Goal: Transaction & Acquisition: Purchase product/service

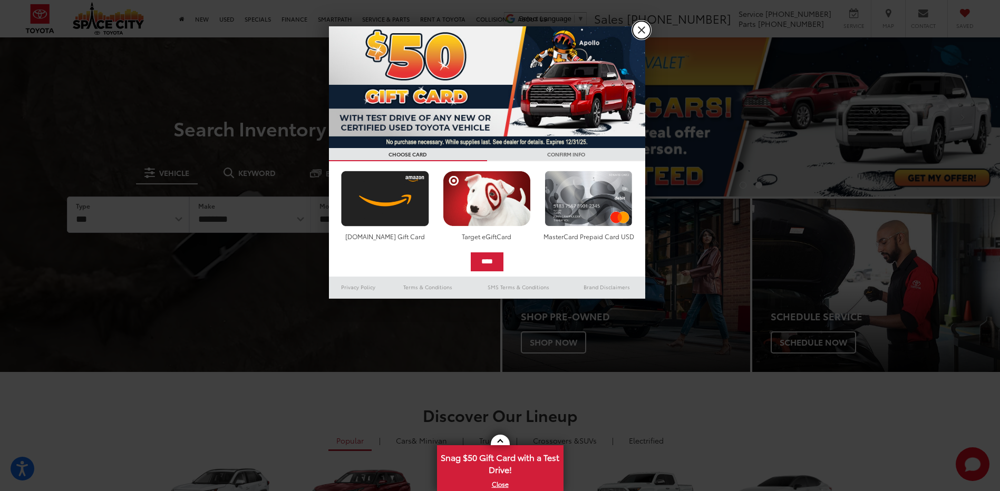
click at [641, 25] on link "X" at bounding box center [641, 30] width 18 height 18
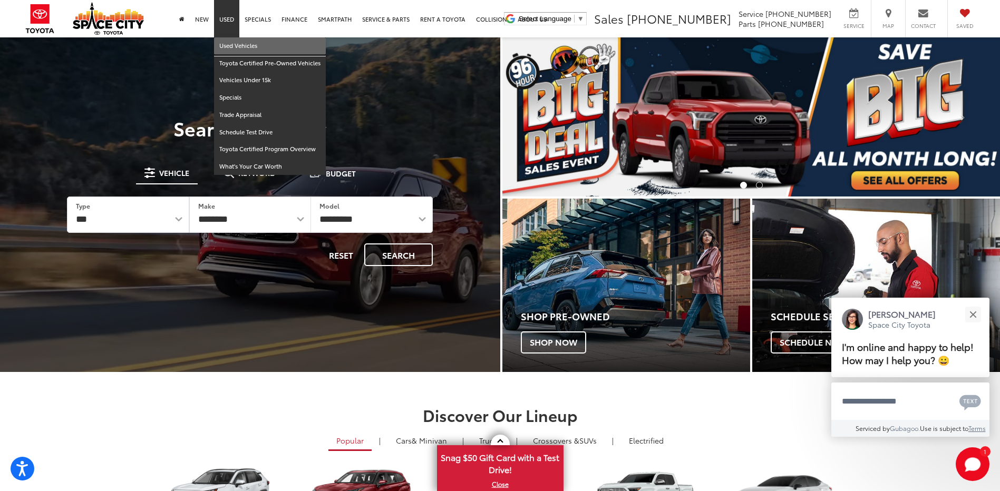
click at [235, 45] on link "Used Vehicles" at bounding box center [270, 45] width 112 height 17
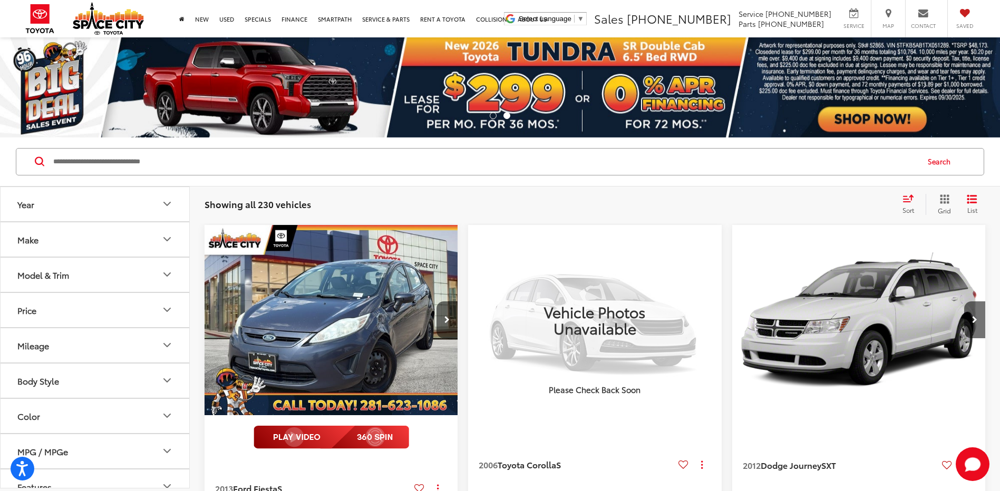
click at [165, 236] on icon "Make" at bounding box center [167, 239] width 13 height 13
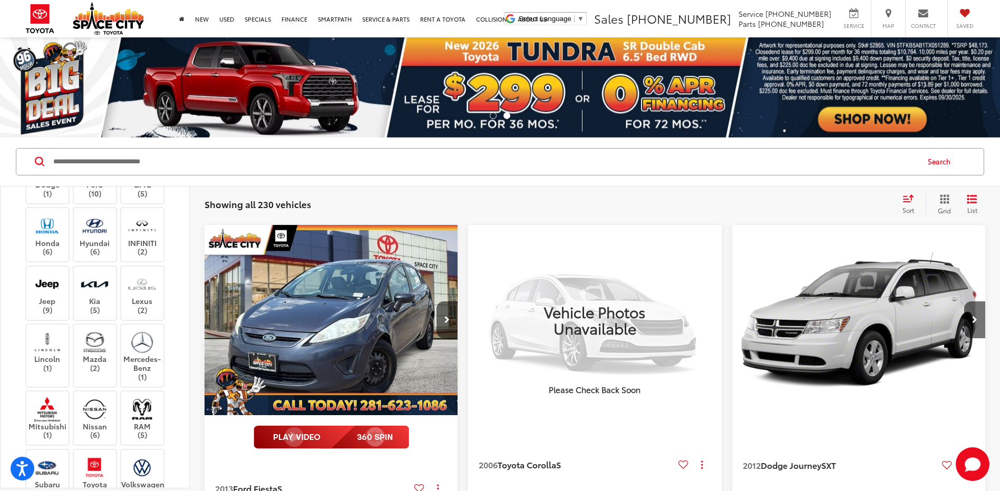
scroll to position [263, 0]
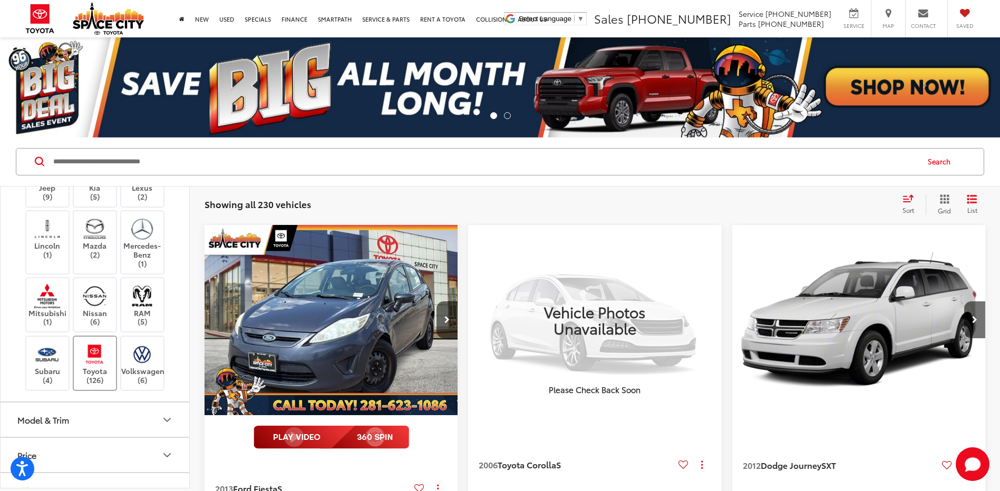
click at [94, 367] on img at bounding box center [94, 354] width 29 height 25
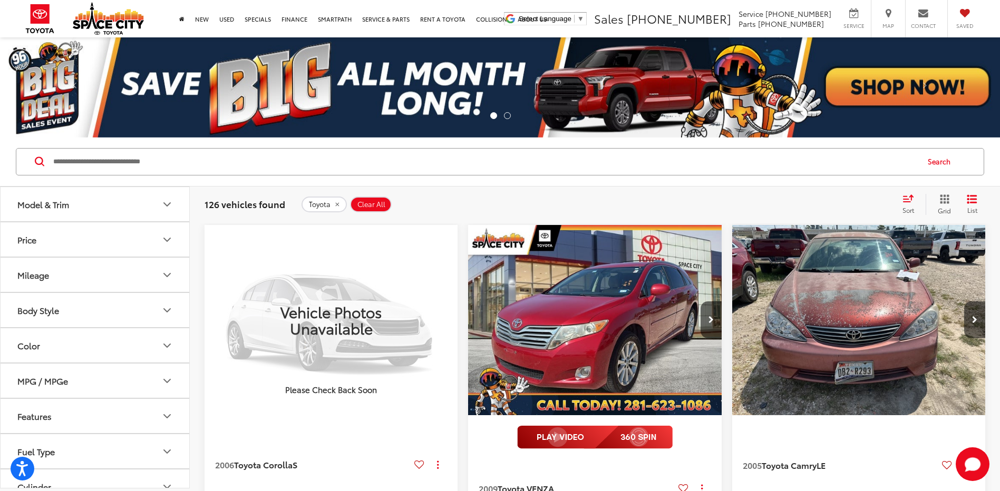
scroll to position [474, 0]
click at [167, 216] on icon "Model & Trim" at bounding box center [167, 209] width 13 height 13
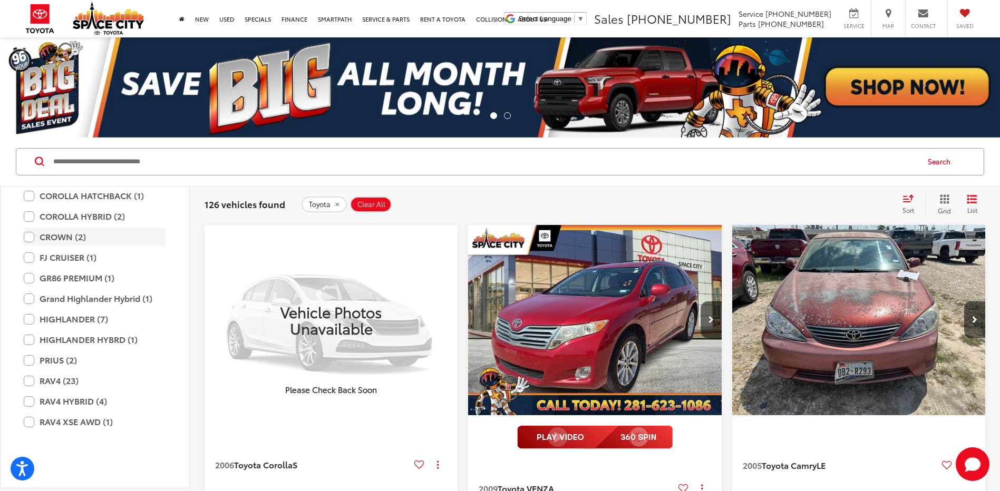
scroll to position [685, 0]
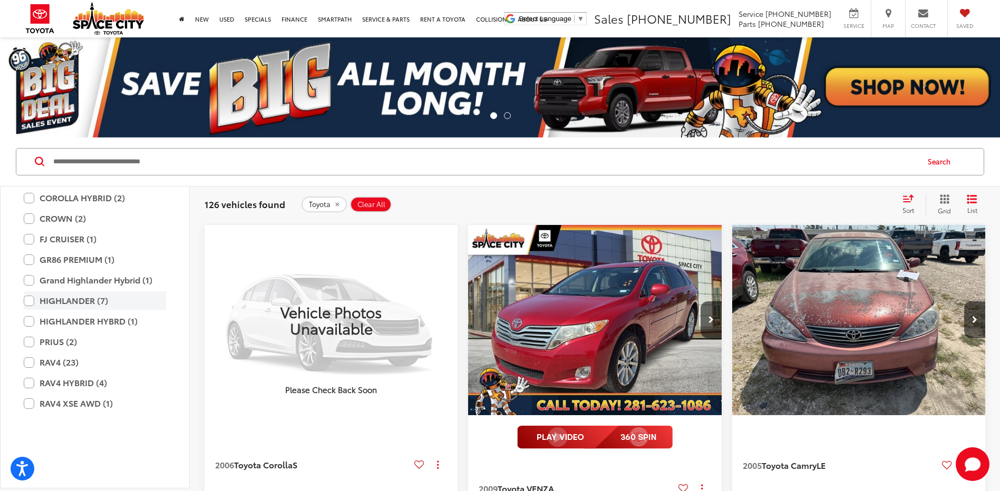
click at [30, 310] on label "HIGHLANDER (7)" at bounding box center [95, 300] width 142 height 18
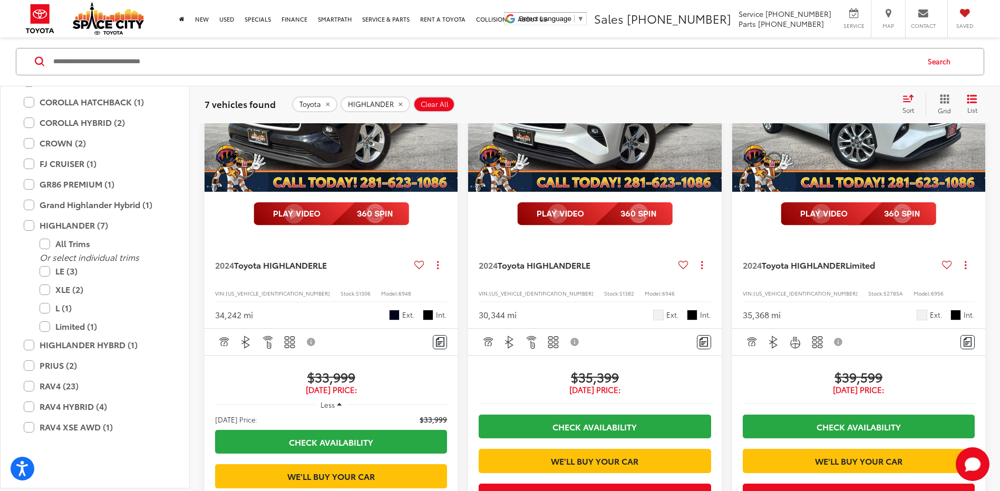
scroll to position [738, 0]
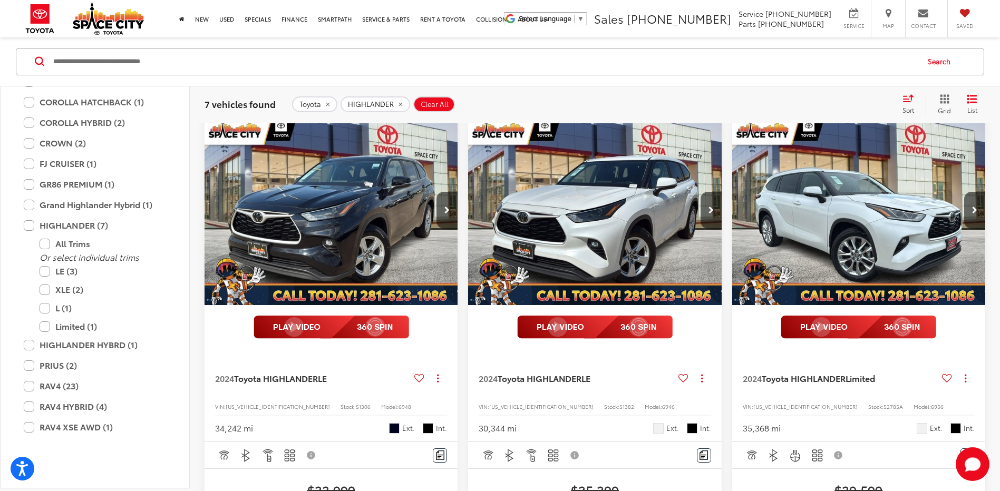
click at [869, 239] on img "2024 Toyota HIGHLANDER Limited 0" at bounding box center [858, 210] width 254 height 191
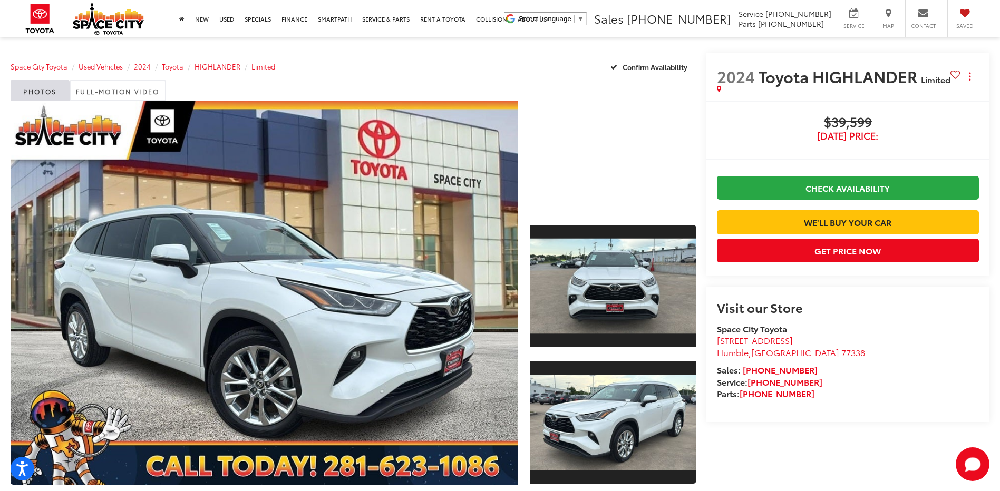
click at [582, 191] on div at bounding box center [612, 156] width 165 height 111
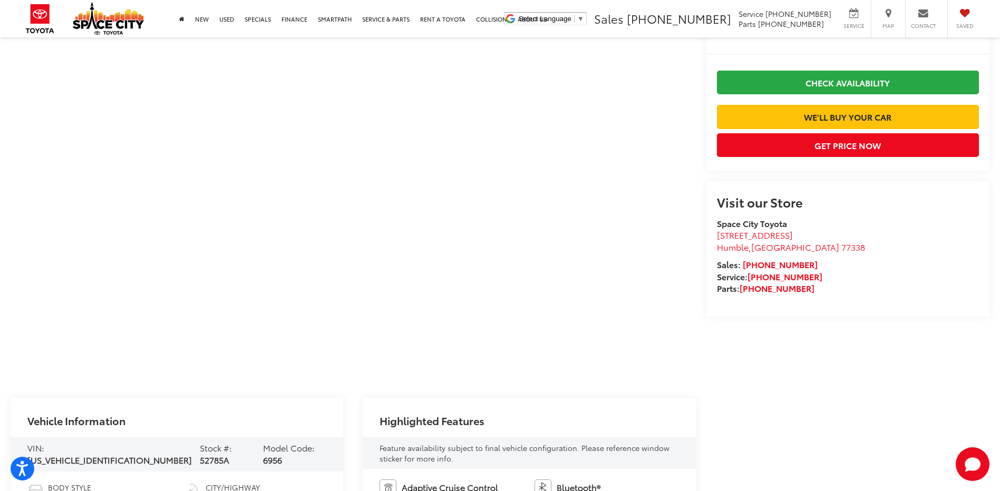
scroll to position [53, 0]
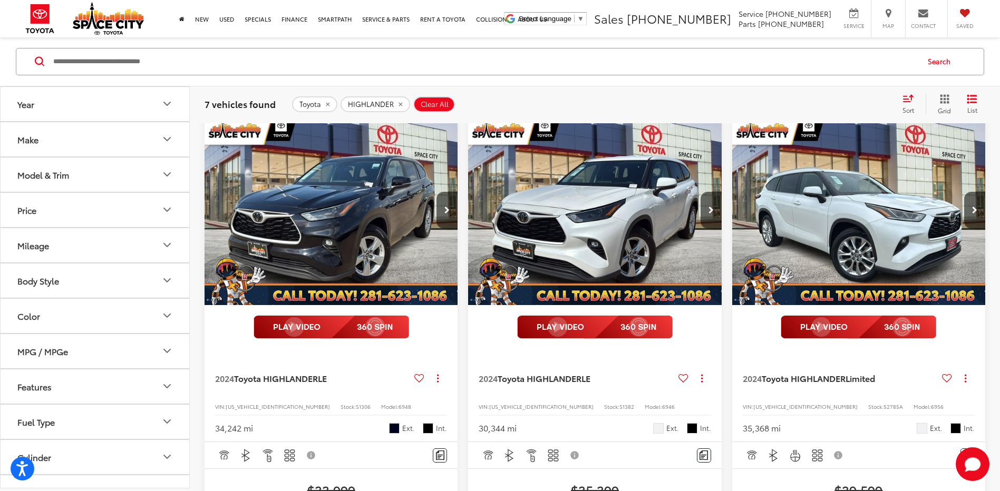
scroll to position [790, 0]
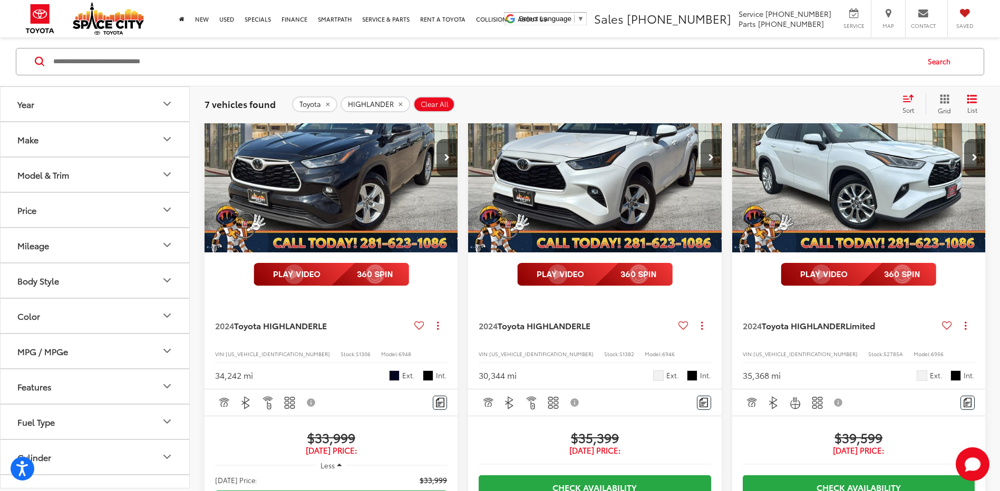
click at [842, 208] on img "2024 Toyota HIGHLANDER Limited 0" at bounding box center [858, 157] width 254 height 191
